Goal: Task Accomplishment & Management: Manage account settings

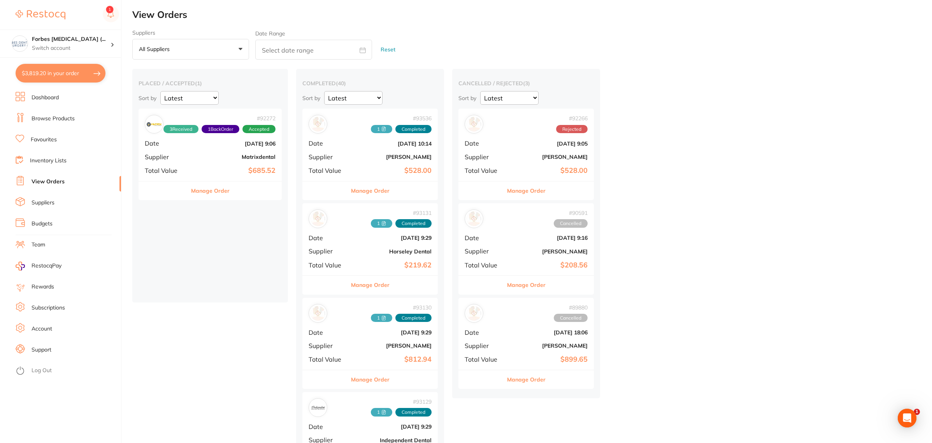
scroll to position [1223, 0]
click at [51, 96] on link "Dashboard" at bounding box center [45, 98] width 27 height 8
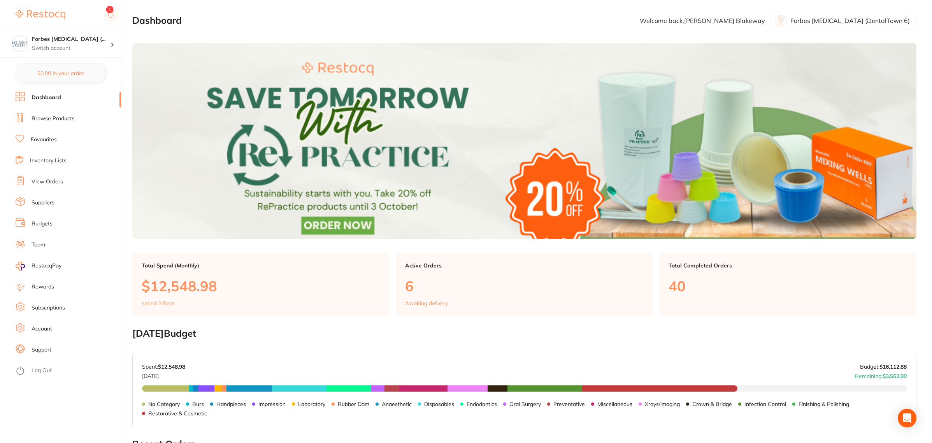
click at [52, 185] on link "View Orders" at bounding box center [48, 182] width 32 height 8
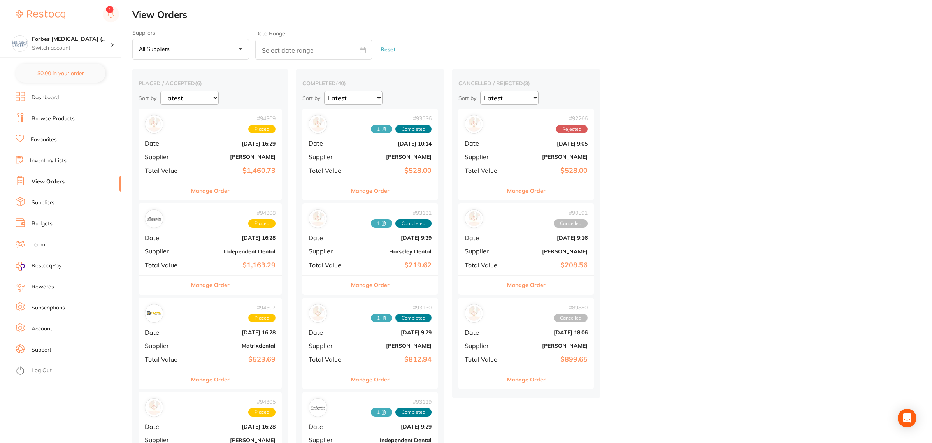
click at [47, 199] on link "Suppliers" at bounding box center [43, 203] width 23 height 8
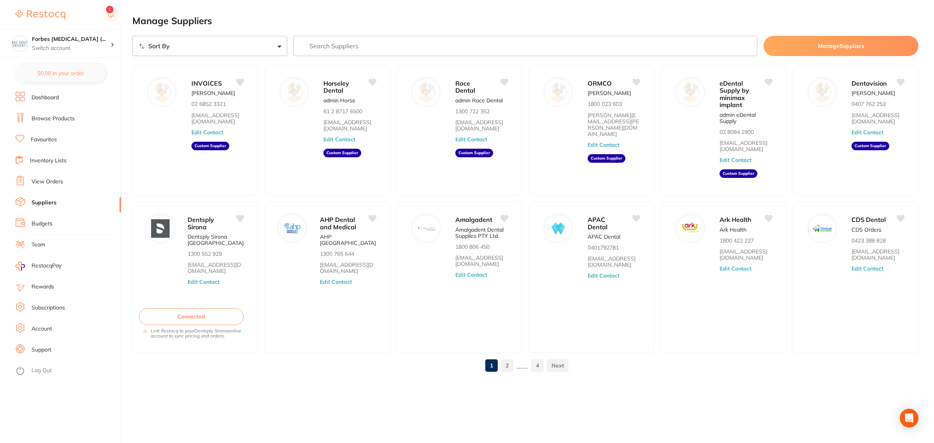
click at [510, 364] on link "2" at bounding box center [507, 366] width 12 height 16
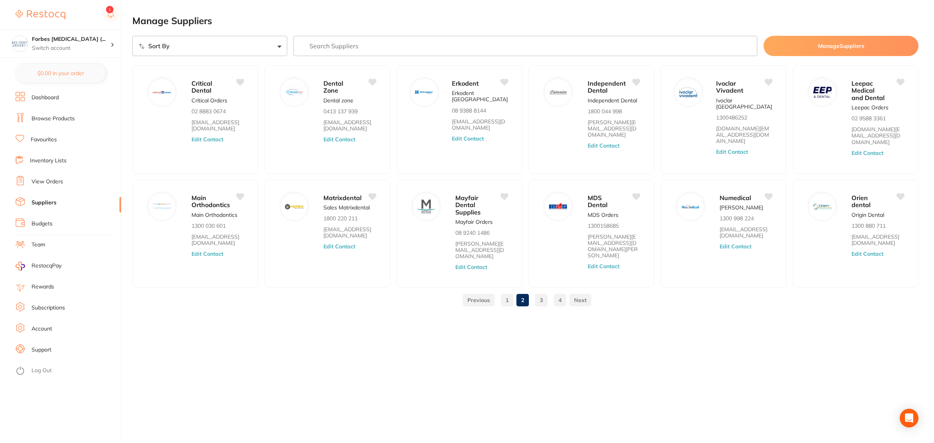
click at [536, 292] on link "3" at bounding box center [541, 300] width 12 height 16
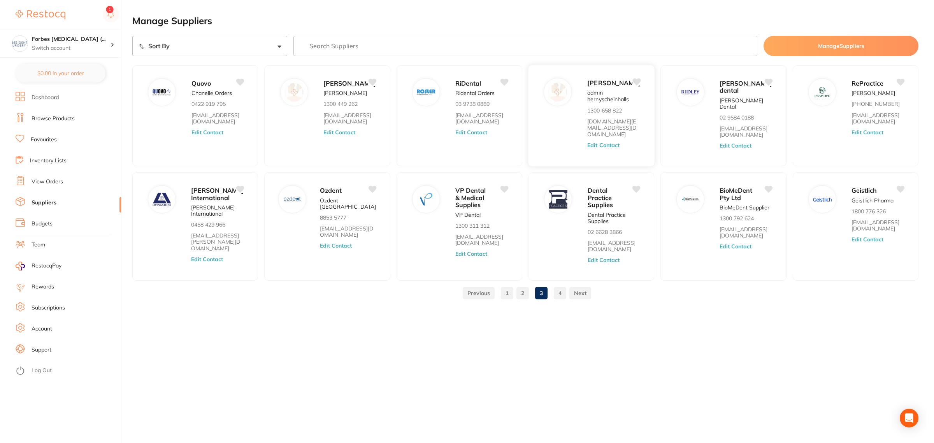
click at [650, 135] on div "[PERSON_NAME] admin hernyscheinhalls 1300 658 822 [DOMAIN_NAME][EMAIL_ADDRESS][…" at bounding box center [591, 116] width 127 height 102
click at [584, 157] on div "[PERSON_NAME] admin hernyscheinhalls 1300 658 822 [DOMAIN_NAME][EMAIL_ADDRESS][…" at bounding box center [591, 116] width 127 height 102
click at [592, 148] on button "Edit Contact" at bounding box center [603, 145] width 32 height 6
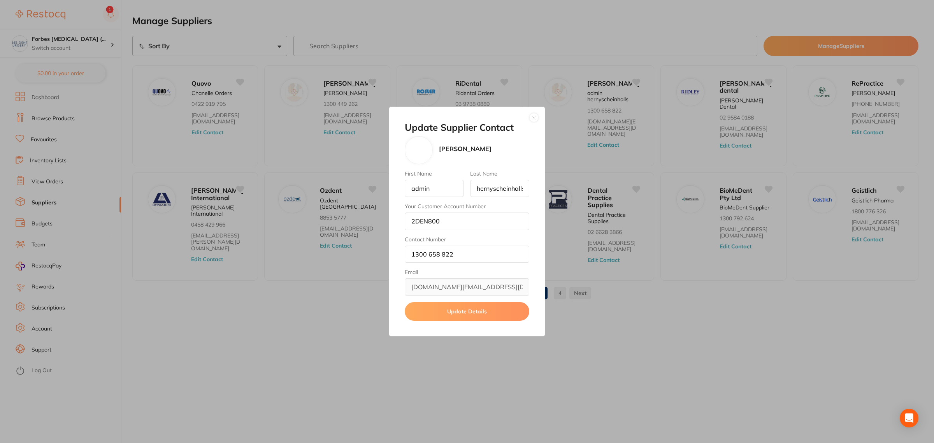
click at [533, 119] on button "button" at bounding box center [533, 117] width 9 height 9
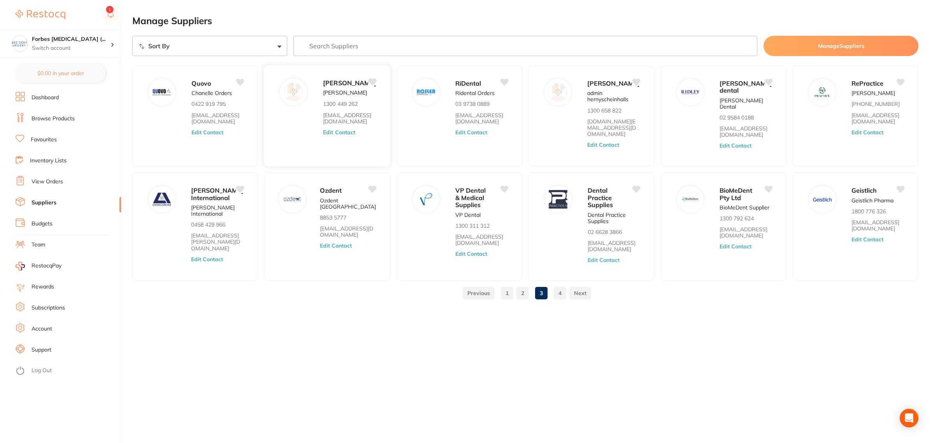
click at [357, 166] on div "[PERSON_NAME] [PERSON_NAME] 1300 449 262 [EMAIL_ADDRESS][DOMAIN_NAME] Edit Cont…" at bounding box center [327, 116] width 127 height 102
click at [351, 135] on button "Edit Contact" at bounding box center [339, 132] width 32 height 6
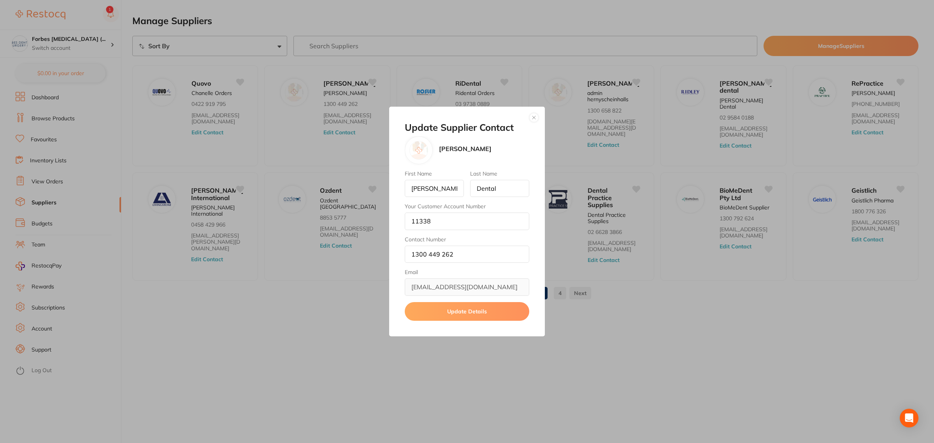
click at [535, 119] on button "button" at bounding box center [533, 117] width 9 height 9
